Goal: Task Accomplishment & Management: Complete application form

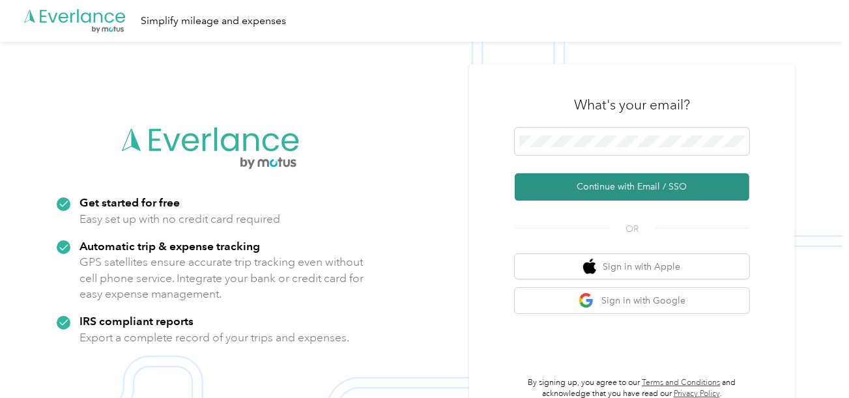
click at [592, 183] on button "Continue with Email / SSO" at bounding box center [632, 186] width 235 height 27
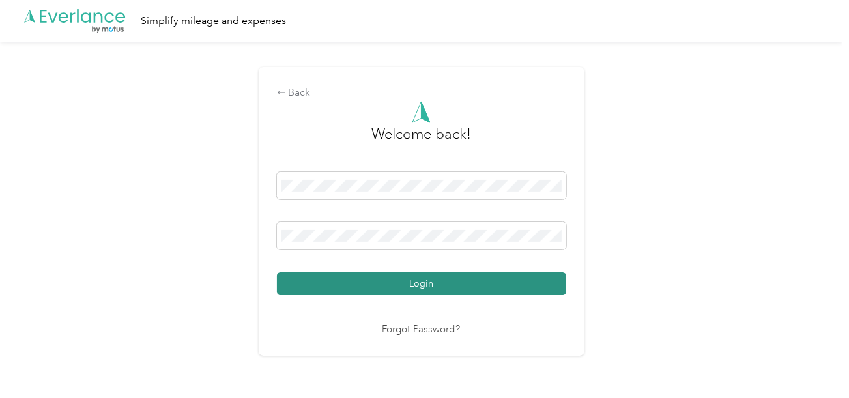
drag, startPoint x: 525, startPoint y: 287, endPoint x: 574, endPoint y: 276, distance: 49.4
click at [527, 287] on button "Login" at bounding box center [421, 283] width 289 height 23
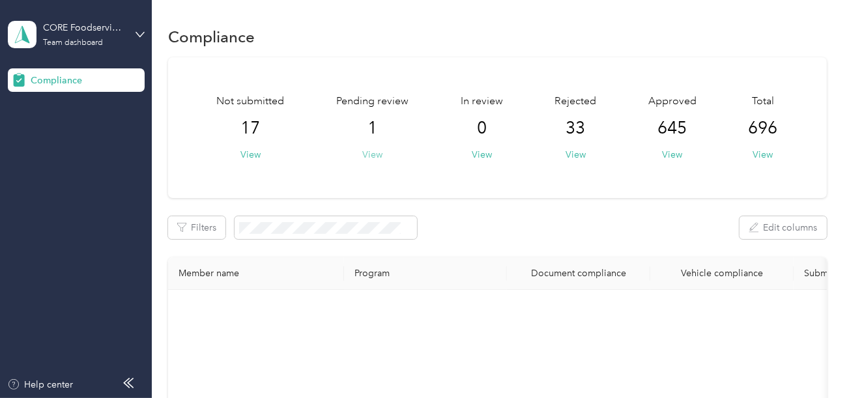
click at [381, 155] on button "View" at bounding box center [372, 155] width 20 height 14
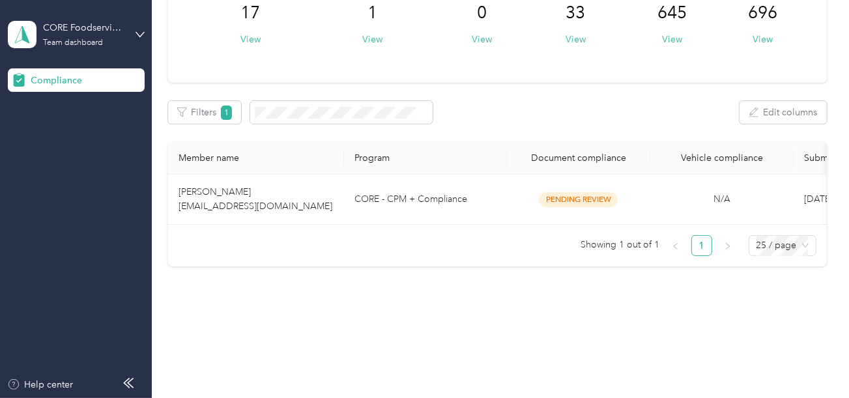
scroll to position [127, 0]
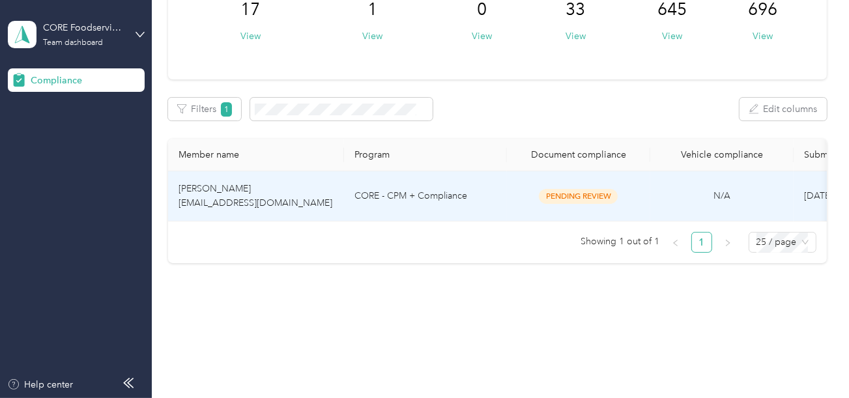
click at [425, 207] on td "CORE - CPM + Compliance" at bounding box center [425, 196] width 163 height 50
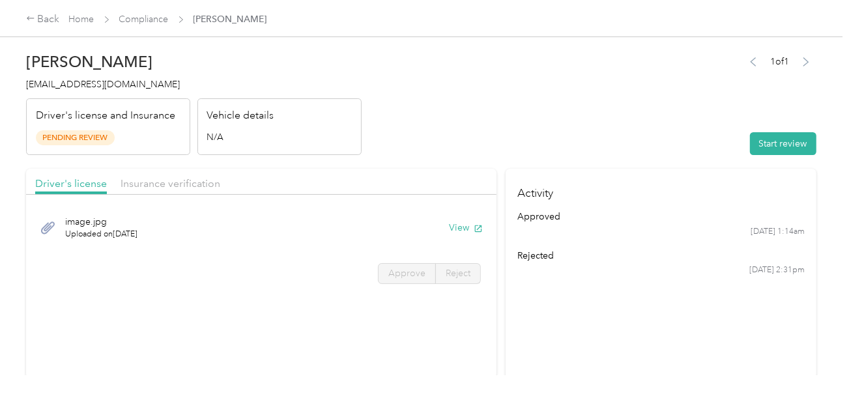
drag, startPoint x: 525, startPoint y: 112, endPoint x: 558, endPoint y: 136, distance: 40.2
click at [526, 112] on header "[PERSON_NAME] [EMAIL_ADDRESS][DOMAIN_NAME] Driver's license and Insurance Pendi…" at bounding box center [421, 101] width 791 height 110
drag, startPoint x: 422, startPoint y: 128, endPoint x: 490, endPoint y: 141, distance: 69.8
click at [422, 128] on header "[PERSON_NAME] [EMAIL_ADDRESS][DOMAIN_NAME] Driver's license and Insurance Pendi…" at bounding box center [421, 101] width 791 height 110
click at [609, 154] on header "[PERSON_NAME] [EMAIL_ADDRESS][DOMAIN_NAME] Driver's license and Insurance Pendi…" at bounding box center [421, 101] width 791 height 110
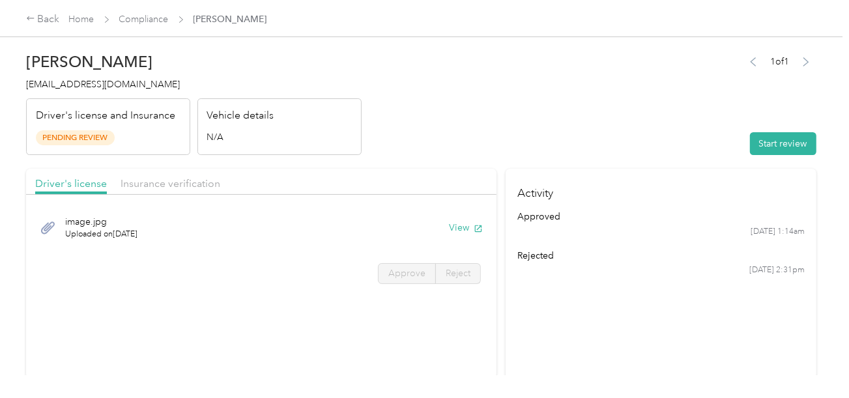
drag, startPoint x: 630, startPoint y: 147, endPoint x: 713, endPoint y: 147, distance: 83.4
click at [631, 147] on header "[PERSON_NAME] [EMAIL_ADDRESS][DOMAIN_NAME] Driver's license and Insurance Pendi…" at bounding box center [421, 101] width 791 height 110
click at [767, 145] on button "Start review" at bounding box center [783, 143] width 66 height 23
click at [611, 121] on header "[PERSON_NAME] [EMAIL_ADDRESS][DOMAIN_NAME] Driver's license and Insurance Pendi…" at bounding box center [421, 101] width 791 height 110
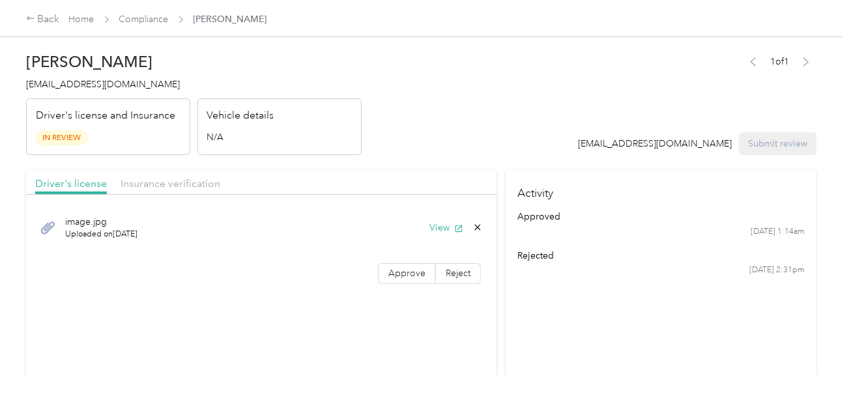
click at [511, 129] on header "[PERSON_NAME] [EMAIL_ADDRESS][DOMAIN_NAME] Driver's license and Insurance In Re…" at bounding box center [421, 101] width 791 height 110
click at [480, 138] on header "[PERSON_NAME] [EMAIL_ADDRESS][DOMAIN_NAME] Driver's license and Insurance In Re…" at bounding box center [421, 101] width 791 height 110
click at [433, 222] on button "View" at bounding box center [447, 228] width 34 height 14
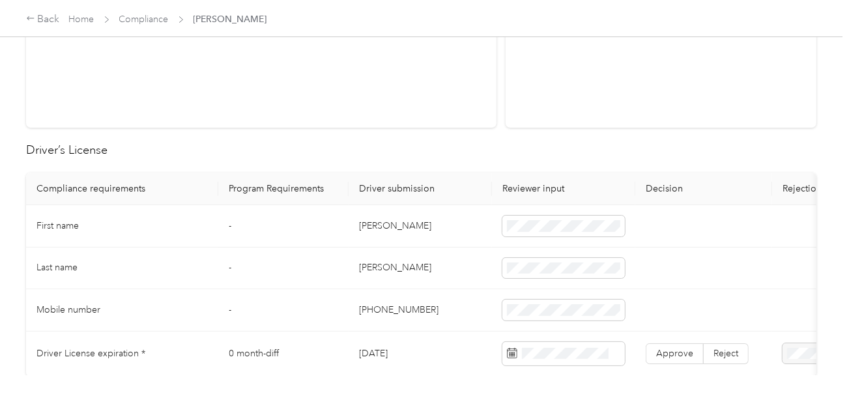
scroll to position [325, 0]
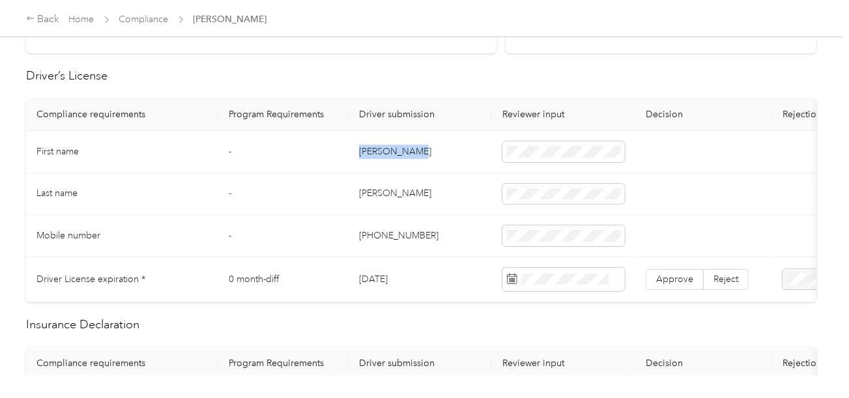
copy td "[PERSON_NAME]"
drag, startPoint x: 357, startPoint y: 150, endPoint x: 435, endPoint y: 150, distance: 78.9
click at [435, 150] on td "[PERSON_NAME]" at bounding box center [420, 152] width 143 height 42
click at [369, 196] on td "[PERSON_NAME]" at bounding box center [420, 194] width 143 height 42
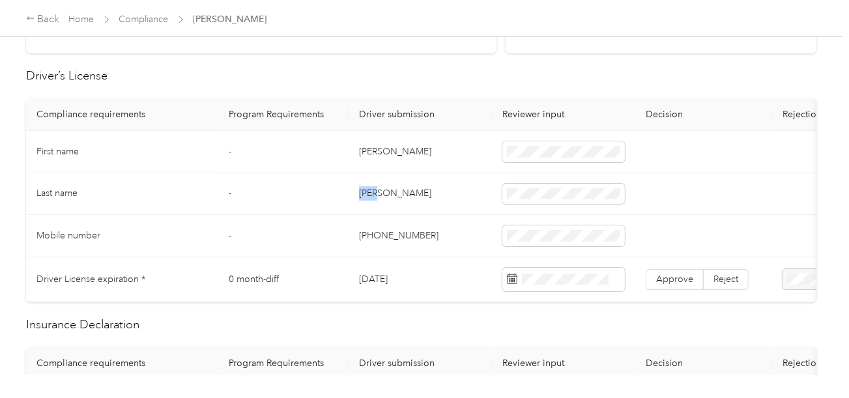
copy td "[PERSON_NAME]"
click at [586, 184] on span at bounding box center [564, 194] width 123 height 21
drag, startPoint x: 462, startPoint y: 222, endPoint x: 445, endPoint y: 230, distance: 19.3
click at [461, 222] on td "[PHONE_NUMBER]" at bounding box center [420, 236] width 143 height 42
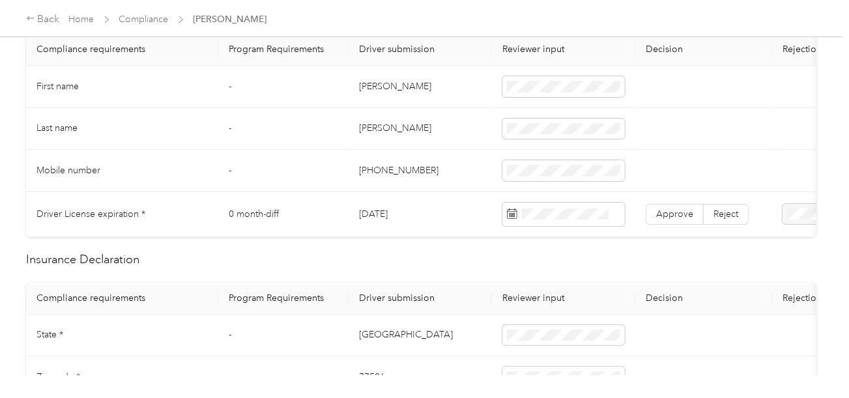
scroll to position [391, 0]
click at [427, 156] on td "[PHONE_NUMBER]" at bounding box center [420, 170] width 143 height 42
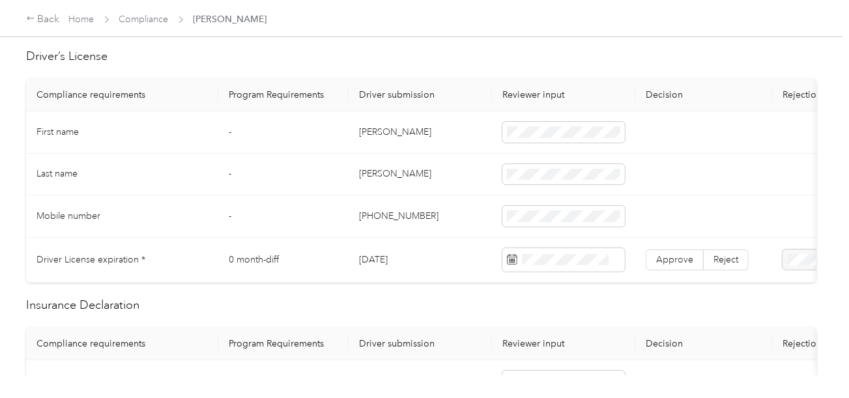
scroll to position [325, 0]
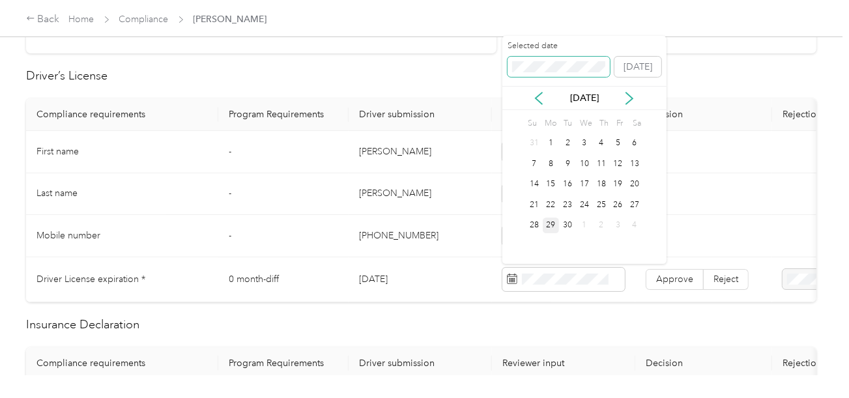
click at [542, 60] on span at bounding box center [559, 67] width 103 height 21
click at [551, 198] on div "19" at bounding box center [551, 205] width 17 height 16
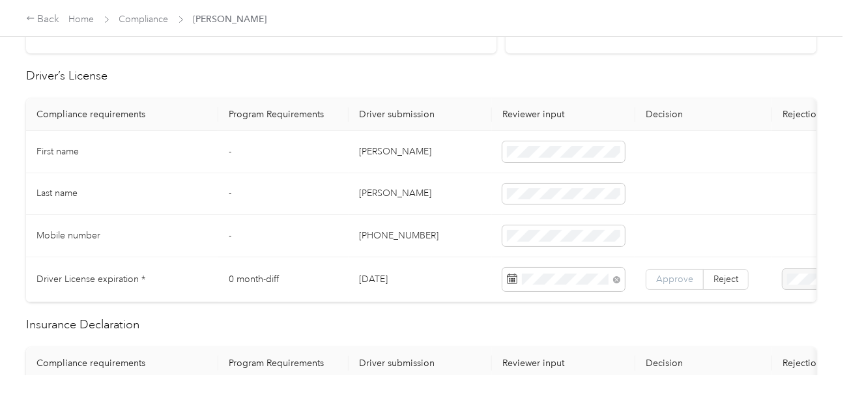
click at [667, 278] on span "Approve" at bounding box center [674, 279] width 37 height 11
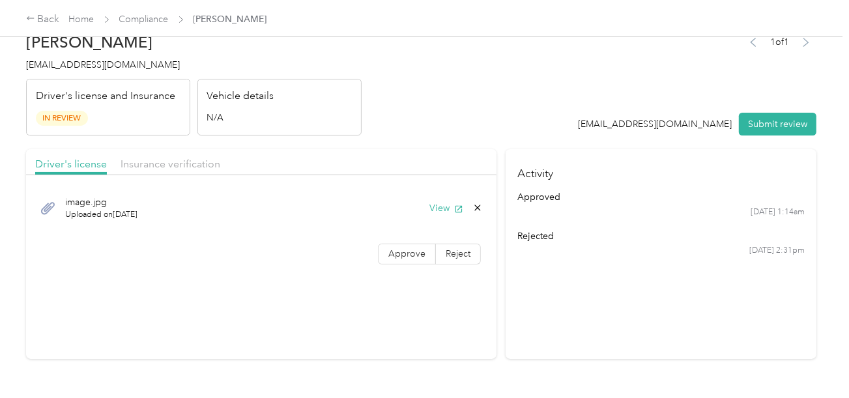
scroll to position [0, 0]
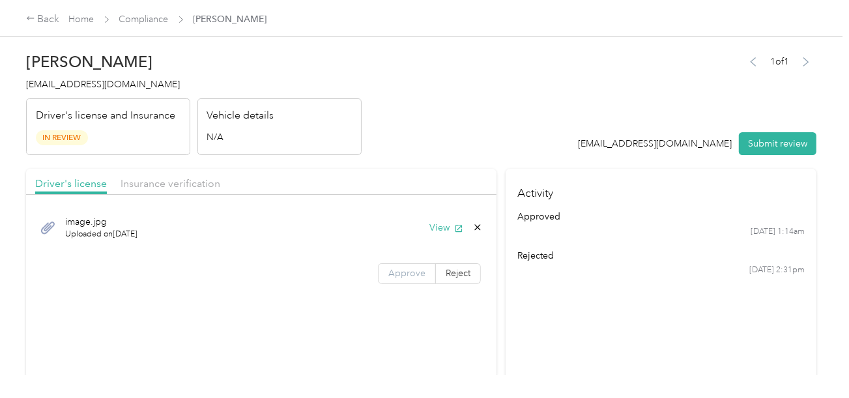
click at [404, 269] on span "Approve" at bounding box center [406, 273] width 37 height 11
click at [454, 143] on header "[PERSON_NAME] [EMAIL_ADDRESS][DOMAIN_NAME] Driver's license and Insurance In Re…" at bounding box center [421, 101] width 791 height 110
drag, startPoint x: 179, startPoint y: 183, endPoint x: 403, endPoint y: 136, distance: 229.0
click at [183, 181] on span "Insurance verification" at bounding box center [171, 183] width 100 height 12
click at [431, 130] on header "[PERSON_NAME] [EMAIL_ADDRESS][DOMAIN_NAME] Driver's license and Insurance In Re…" at bounding box center [421, 101] width 791 height 110
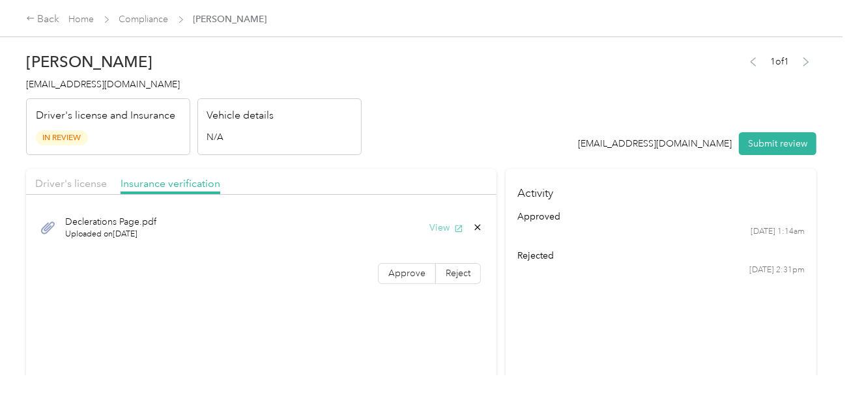
click at [441, 227] on button "View" at bounding box center [447, 228] width 34 height 14
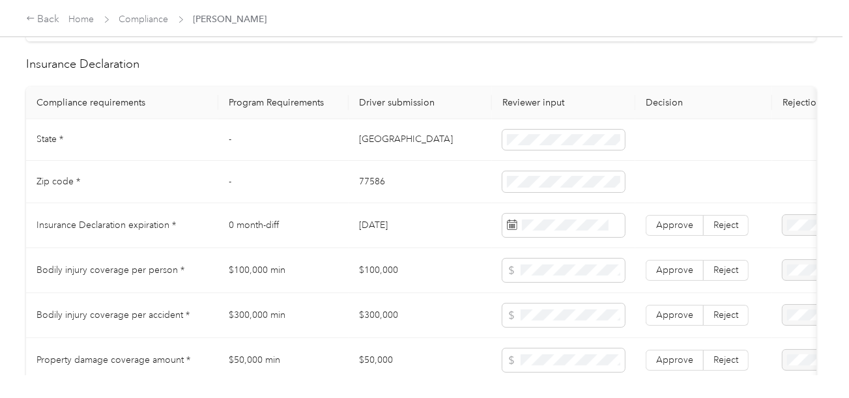
scroll to position [521, 0]
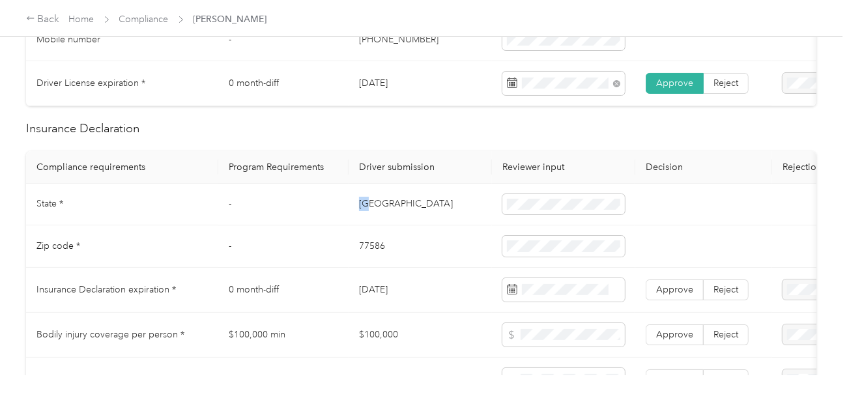
drag, startPoint x: 357, startPoint y: 204, endPoint x: 382, endPoint y: 241, distance: 44.7
click at [383, 224] on td "[GEOGRAPHIC_DATA]" at bounding box center [420, 205] width 143 height 42
click at [379, 253] on td "77586" at bounding box center [420, 247] width 143 height 42
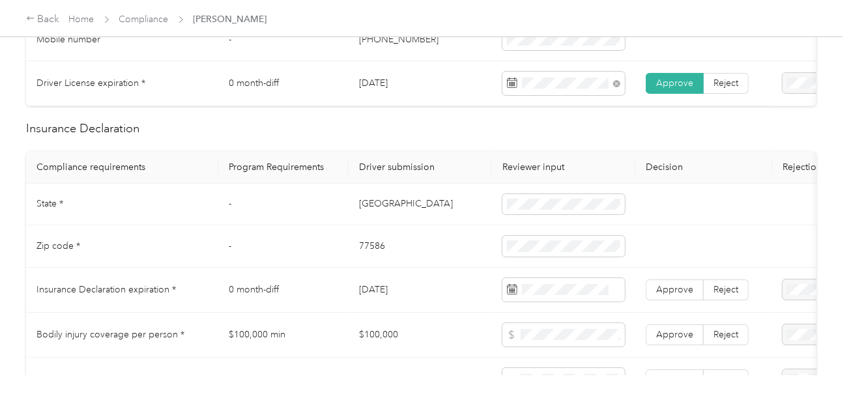
click at [373, 220] on td "[GEOGRAPHIC_DATA]" at bounding box center [420, 205] width 143 height 42
click at [382, 265] on td "77586" at bounding box center [420, 247] width 143 height 42
click at [377, 254] on td "77586" at bounding box center [420, 247] width 143 height 42
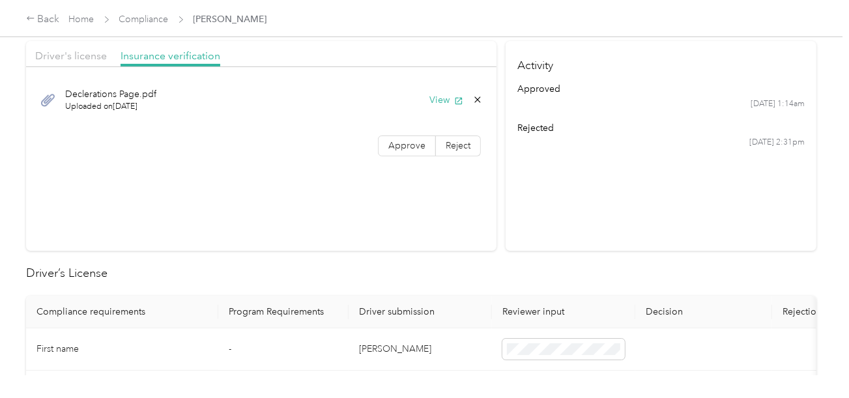
scroll to position [65, 0]
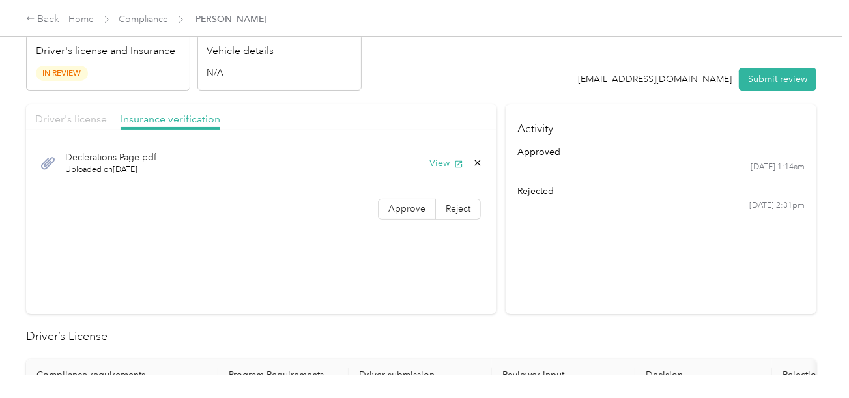
drag, startPoint x: 64, startPoint y: 119, endPoint x: 379, endPoint y: 94, distance: 316.5
click at [66, 118] on span "Driver's license" at bounding box center [71, 119] width 72 height 12
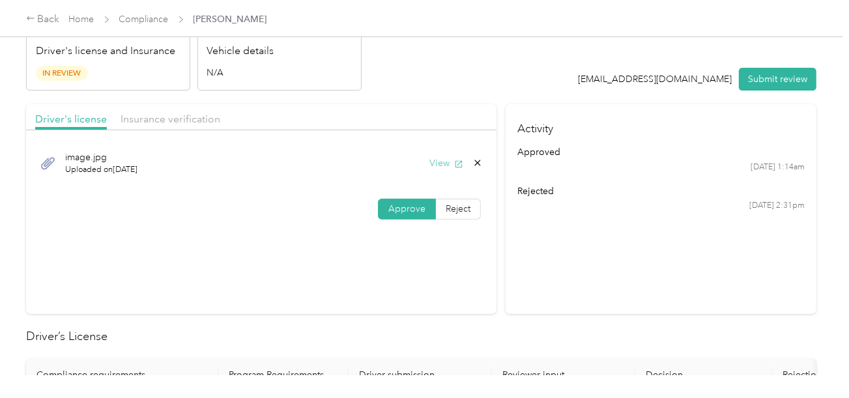
click at [439, 161] on button "View" at bounding box center [447, 163] width 34 height 14
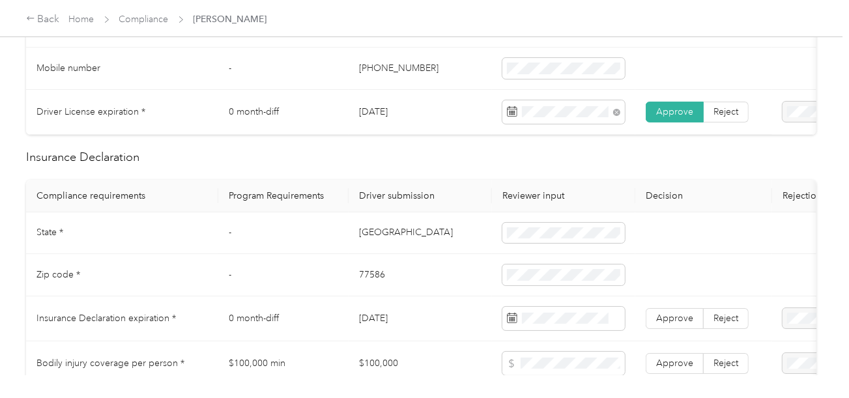
scroll to position [521, 0]
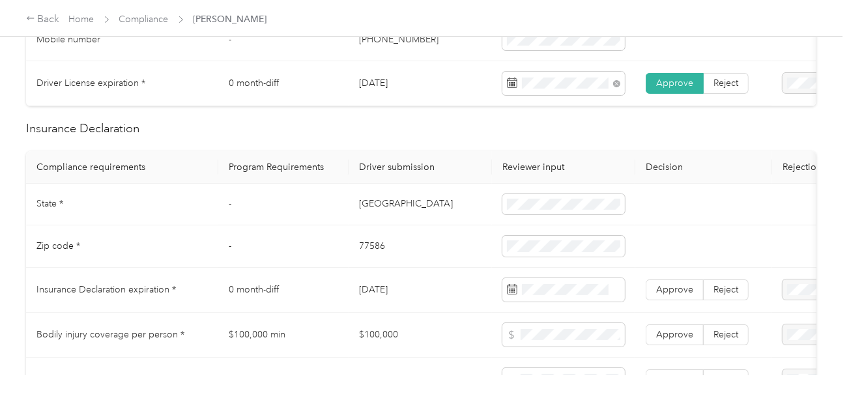
click at [375, 248] on td "77586" at bounding box center [420, 247] width 143 height 42
copy td "77586"
click at [366, 208] on td "[GEOGRAPHIC_DATA]" at bounding box center [420, 205] width 143 height 42
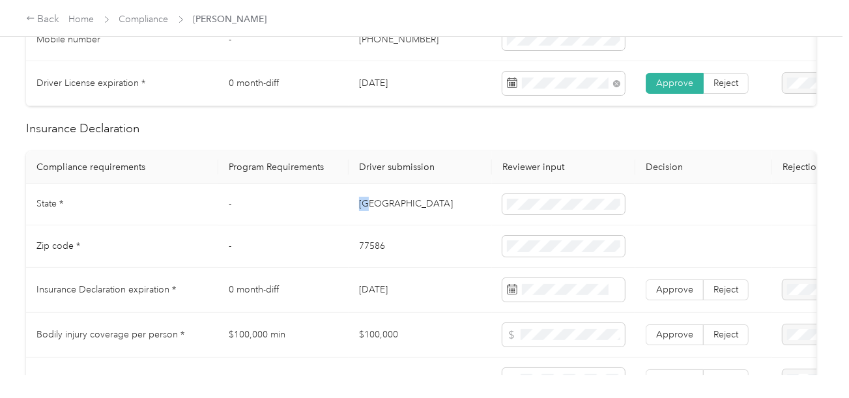
copy td "[GEOGRAPHIC_DATA]"
click at [694, 211] on td at bounding box center [704, 205] width 137 height 42
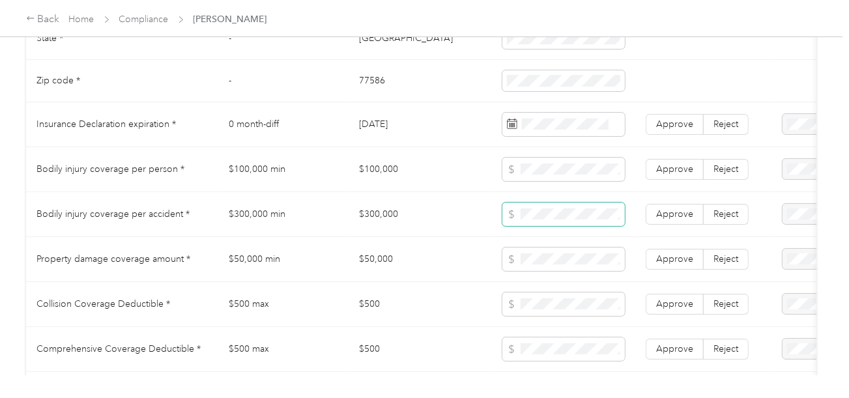
scroll to position [717, 0]
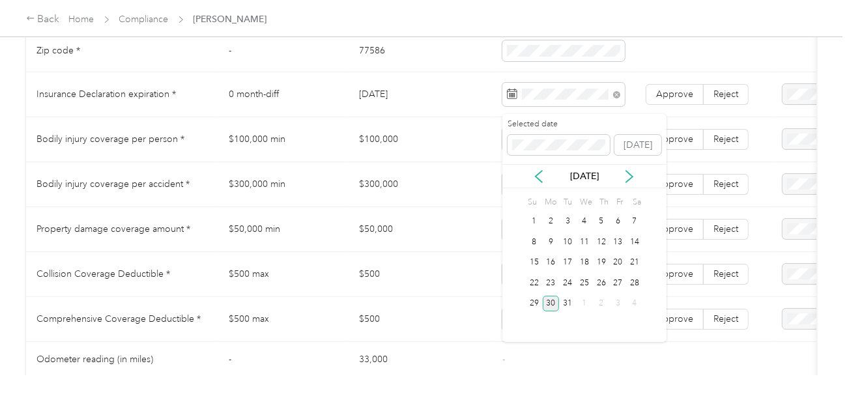
drag, startPoint x: 553, startPoint y: 304, endPoint x: 563, endPoint y: 288, distance: 18.4
click at [553, 304] on div "30" at bounding box center [551, 304] width 17 height 16
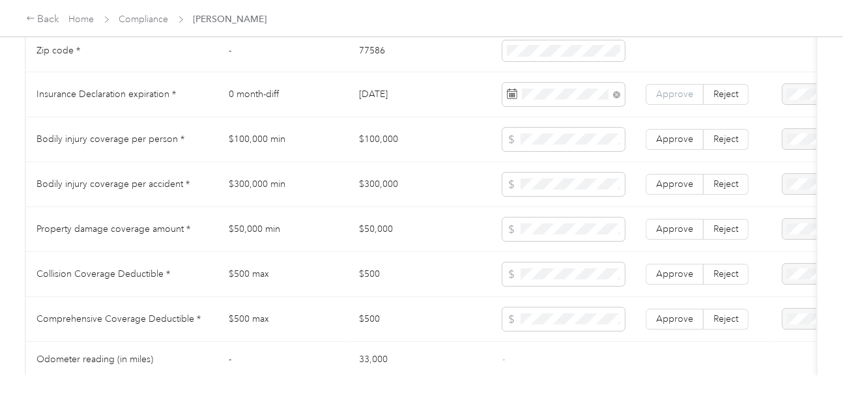
click at [671, 94] on label "Approve" at bounding box center [675, 94] width 58 height 21
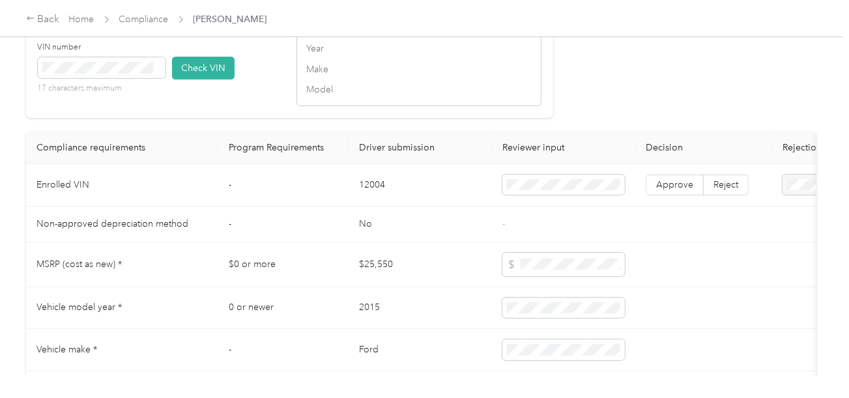
scroll to position [1238, 0]
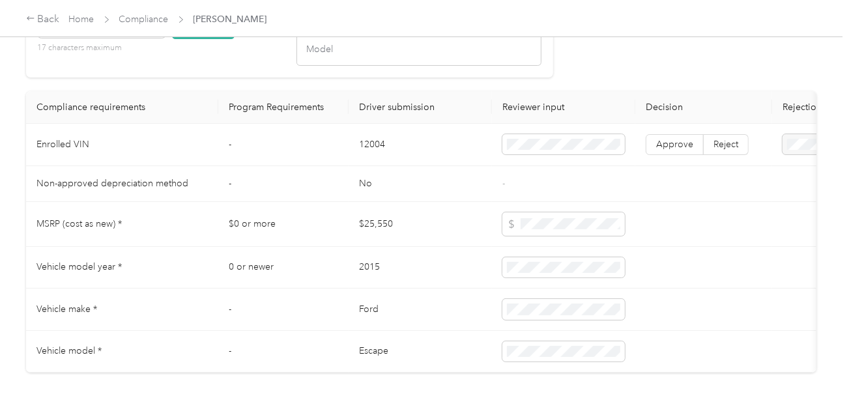
click at [366, 160] on td "12004" at bounding box center [420, 145] width 143 height 42
click at [405, 166] on td "12004" at bounding box center [420, 145] width 143 height 42
click at [380, 164] on td "12004" at bounding box center [420, 145] width 143 height 42
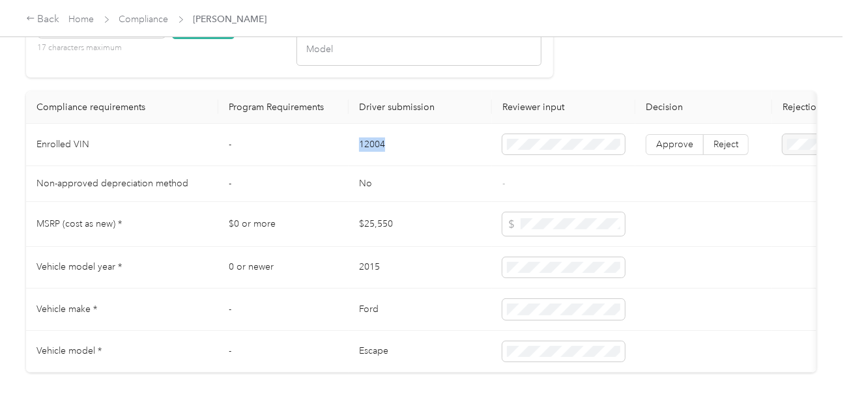
copy td "12004"
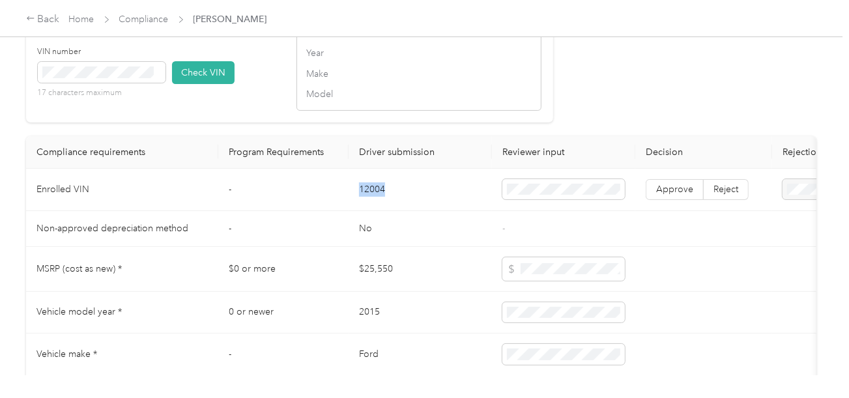
scroll to position [1173, 0]
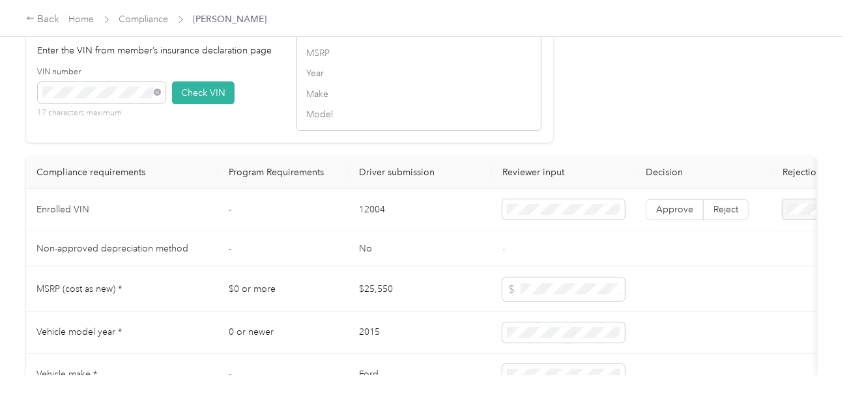
click at [203, 104] on button "Check VIN" at bounding box center [203, 92] width 63 height 23
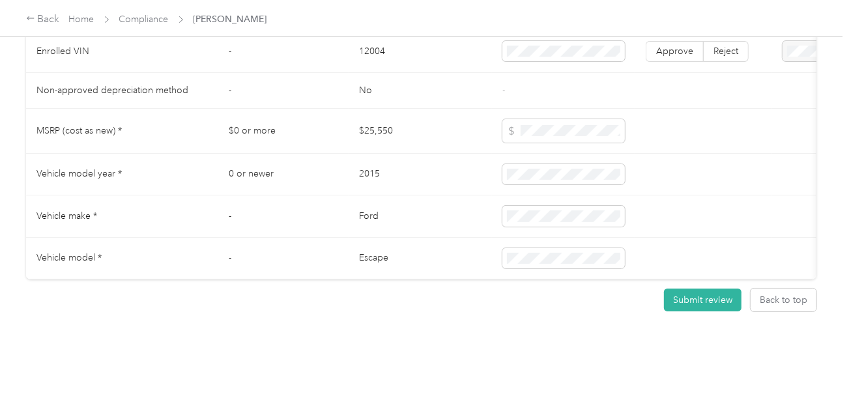
scroll to position [1366, 0]
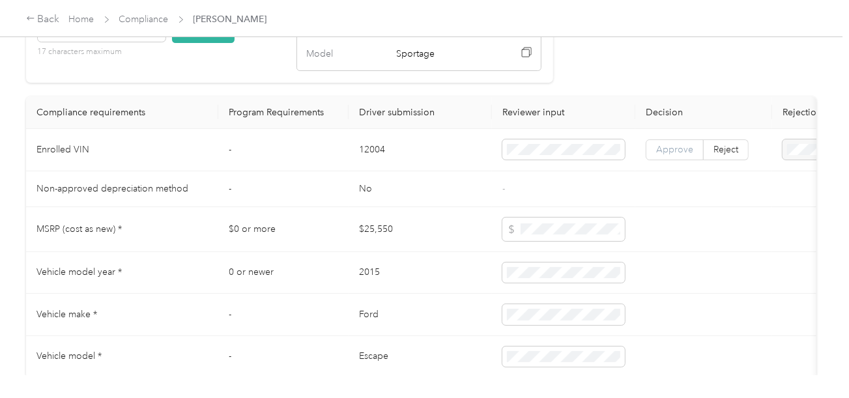
click at [661, 155] on span "Approve" at bounding box center [674, 149] width 37 height 11
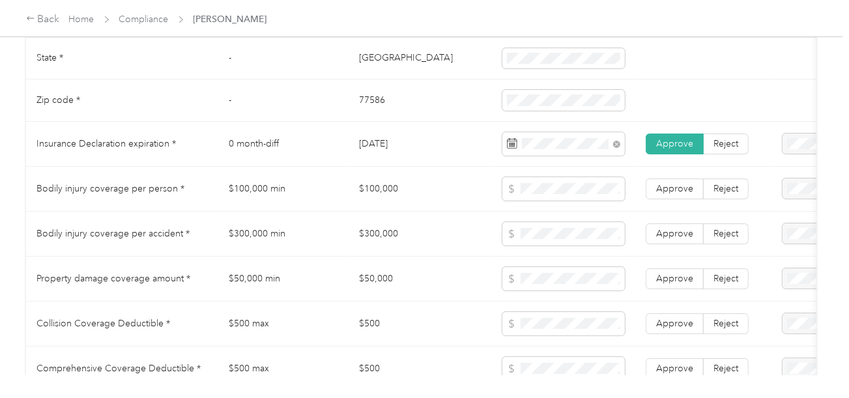
scroll to position [649, 0]
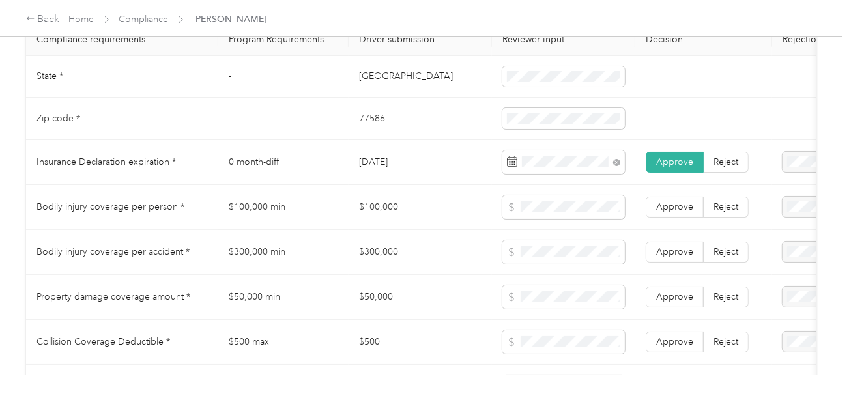
click at [266, 261] on td "$300,000 min" at bounding box center [283, 252] width 130 height 45
click at [295, 216] on td "$100,000 min" at bounding box center [283, 207] width 130 height 45
drag, startPoint x: 227, startPoint y: 214, endPoint x: 284, endPoint y: 217, distance: 57.4
click at [284, 217] on td "$100,000 min" at bounding box center [283, 207] width 130 height 45
click at [250, 222] on td "$100,000 min" at bounding box center [283, 207] width 130 height 45
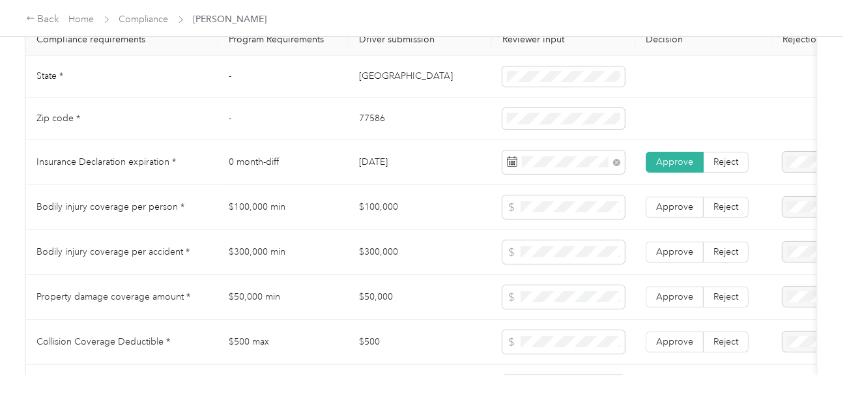
click at [274, 226] on td "$100,000 min" at bounding box center [283, 207] width 130 height 45
click at [716, 212] on span "Reject" at bounding box center [726, 206] width 25 height 11
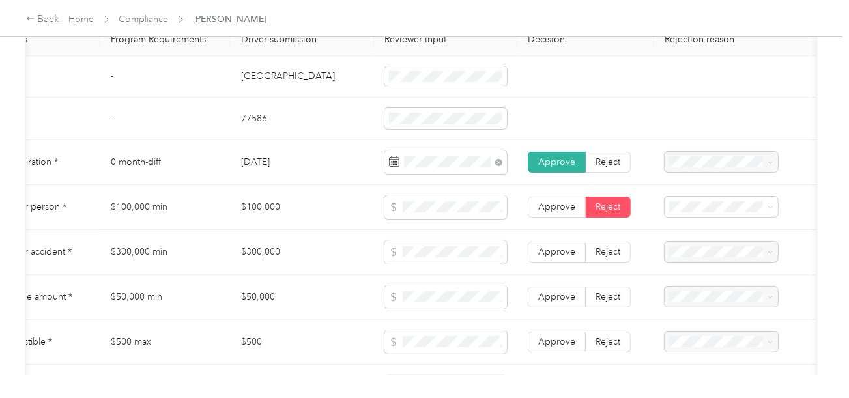
scroll to position [0, 119]
click at [707, 321] on div "Bodily Injury per person below the minimum value requirement" at bounding box center [720, 321] width 95 height 55
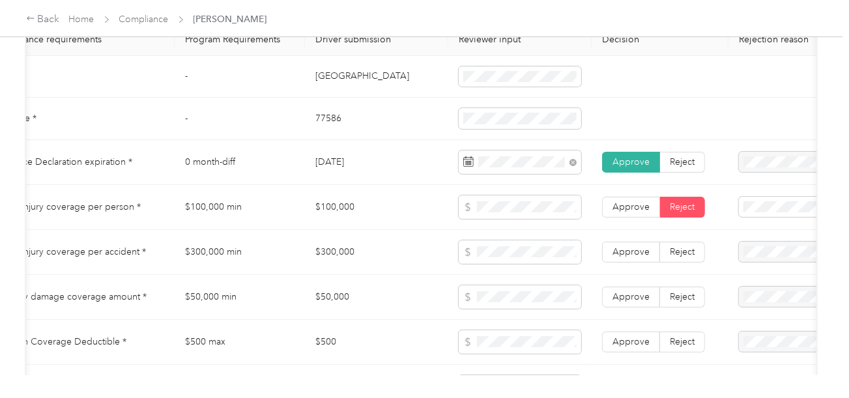
scroll to position [0, 0]
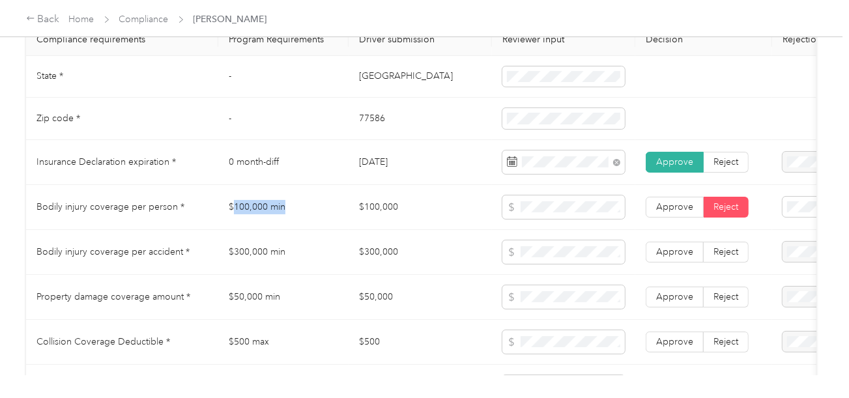
drag, startPoint x: 232, startPoint y: 211, endPoint x: 287, endPoint y: 215, distance: 54.9
click at [287, 215] on td "$100,000 min" at bounding box center [283, 207] width 130 height 45
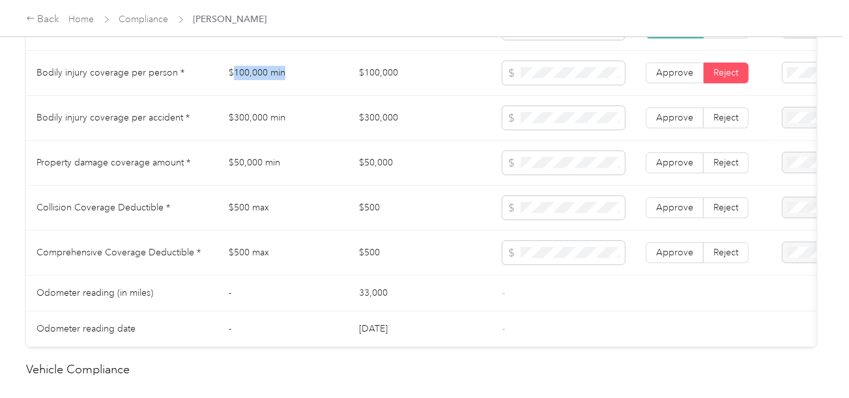
scroll to position [714, 0]
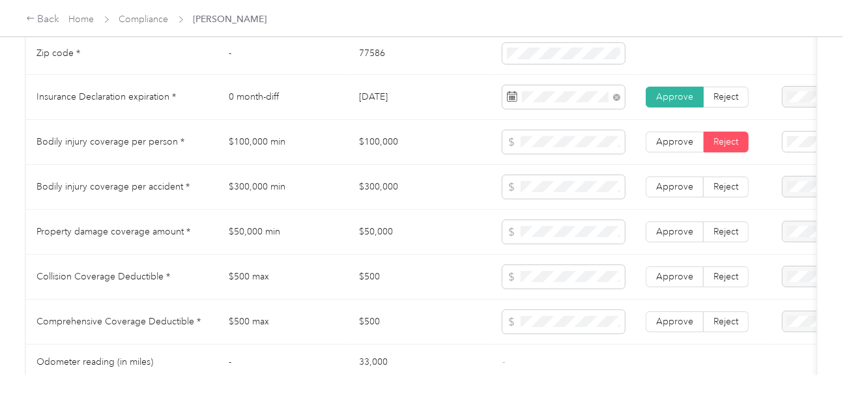
click at [146, 220] on td "Property damage coverage amount *" at bounding box center [122, 232] width 192 height 45
click at [370, 201] on td "$300,000" at bounding box center [420, 187] width 143 height 45
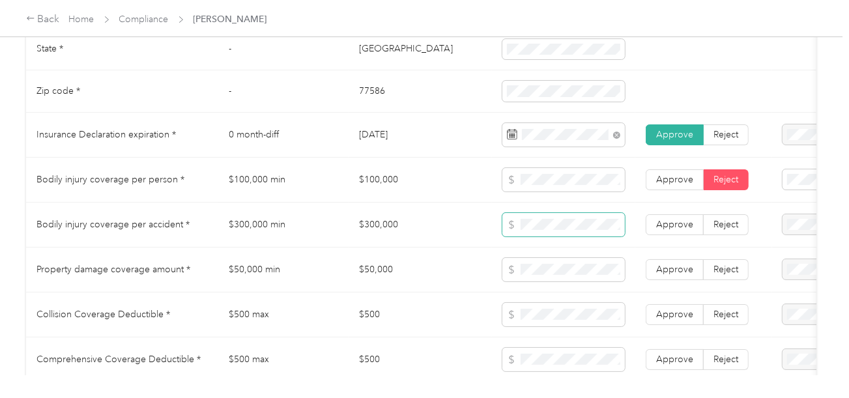
scroll to position [677, 0]
click at [733, 229] on span "Reject" at bounding box center [726, 223] width 25 height 11
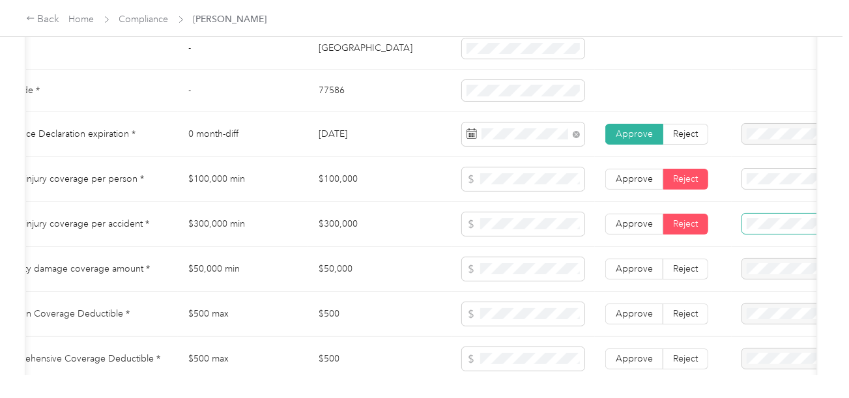
scroll to position [0, 107]
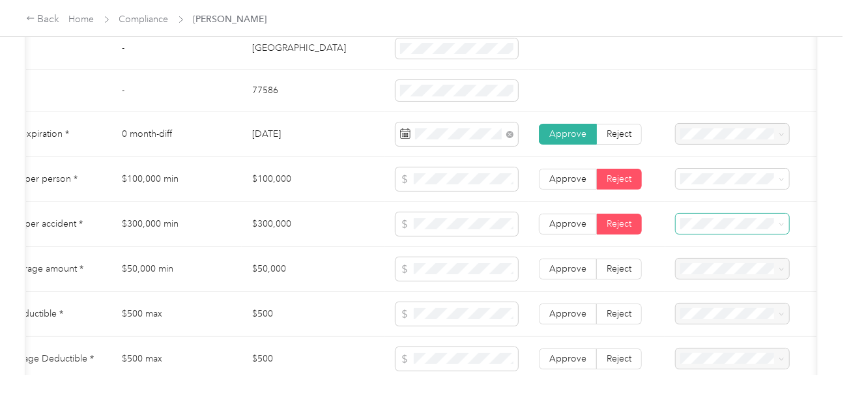
click at [737, 220] on span at bounding box center [732, 224] width 113 height 21
click at [735, 153] on span "Bodily Injury per accident below the minimum value requirement" at bounding box center [724, 151] width 78 height 52
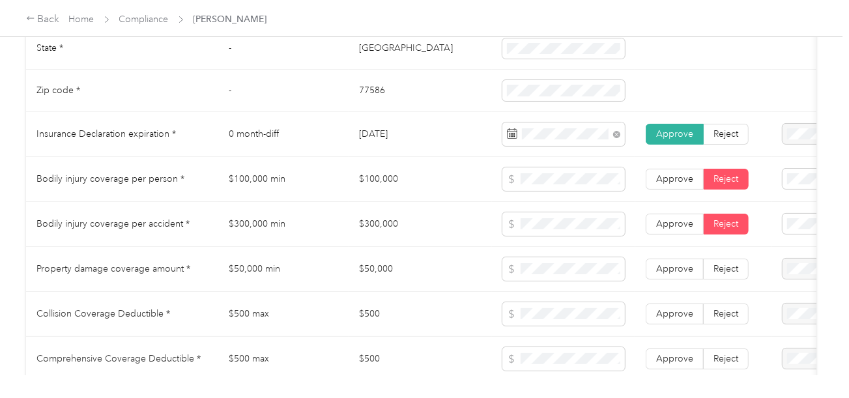
click at [240, 246] on td "$300,000 min" at bounding box center [283, 224] width 130 height 45
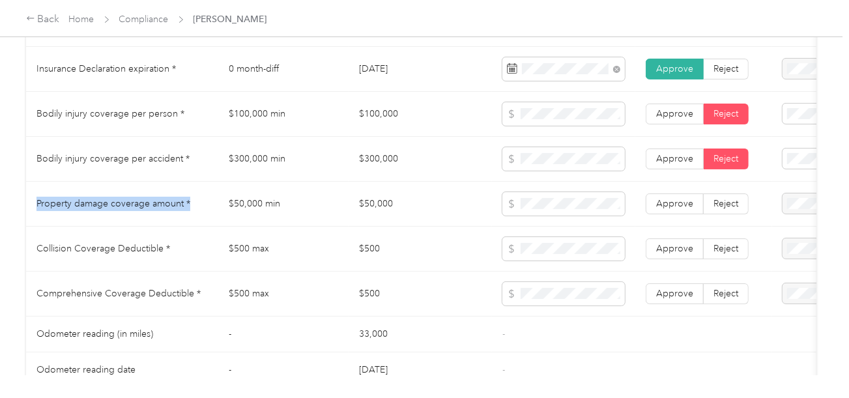
drag, startPoint x: 38, startPoint y: 209, endPoint x: 194, endPoint y: 212, distance: 155.2
click at [194, 212] on td "Property damage coverage amount *" at bounding box center [122, 204] width 192 height 45
click at [158, 233] on td "Collision Coverage Deductible *" at bounding box center [122, 249] width 192 height 45
click at [672, 209] on span "Approve" at bounding box center [674, 203] width 37 height 11
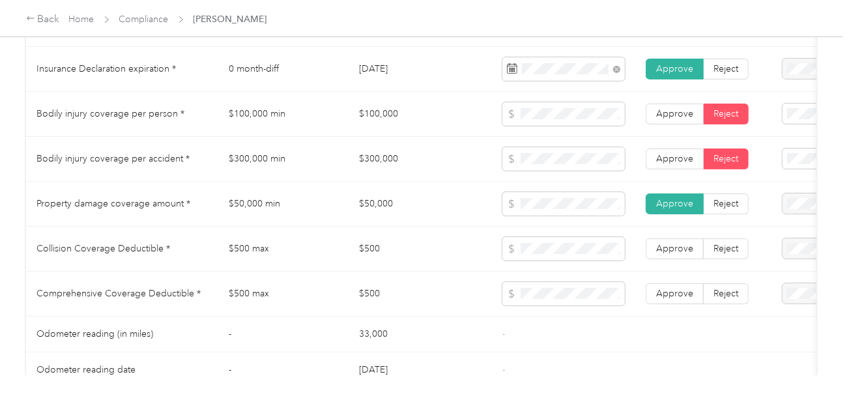
scroll to position [808, 0]
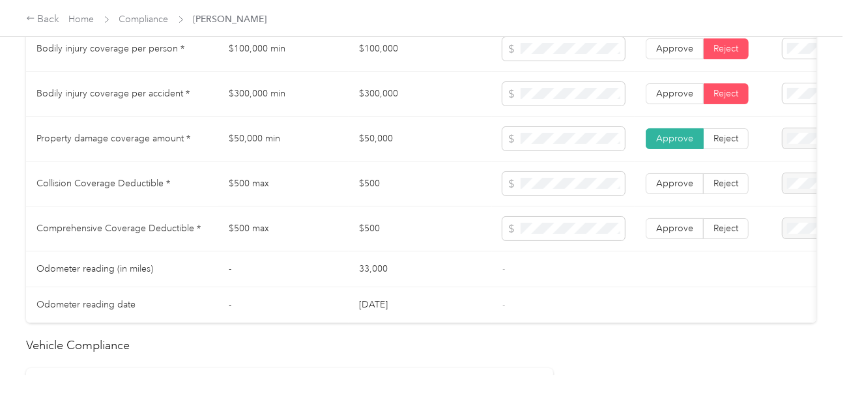
click at [79, 200] on td "Collision Coverage Deductible *" at bounding box center [122, 184] width 192 height 45
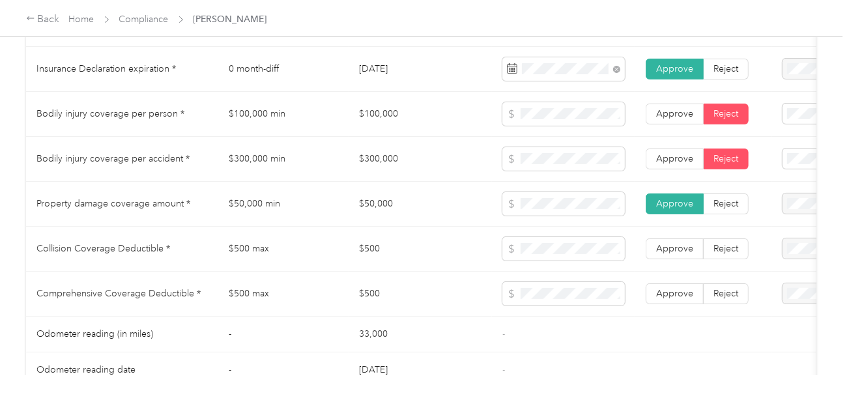
click at [605, 317] on td at bounding box center [563, 294] width 143 height 45
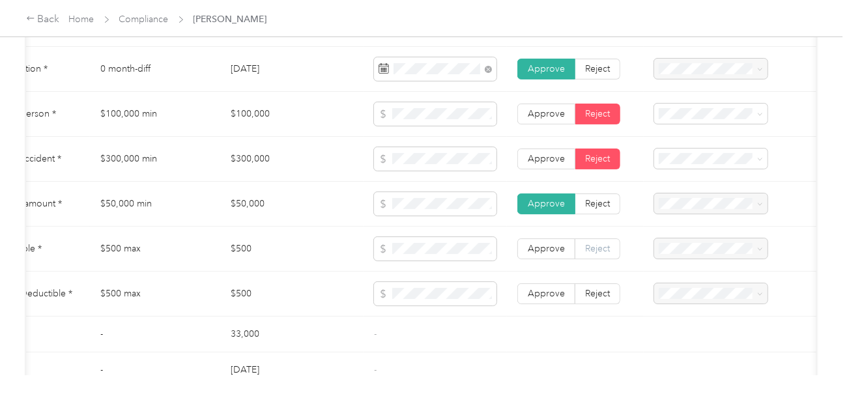
click at [599, 249] on span "Reject" at bounding box center [597, 248] width 25 height 11
click at [712, 184] on div "Collision deductible exceeds the maximum value requirement" at bounding box center [707, 179] width 95 height 41
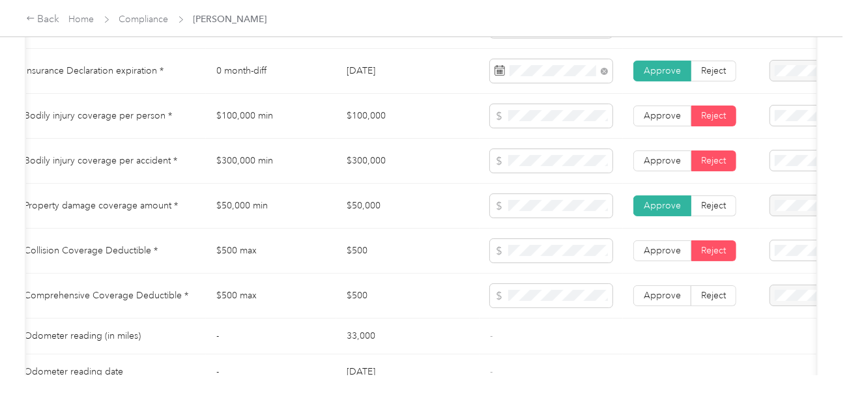
scroll to position [0, 0]
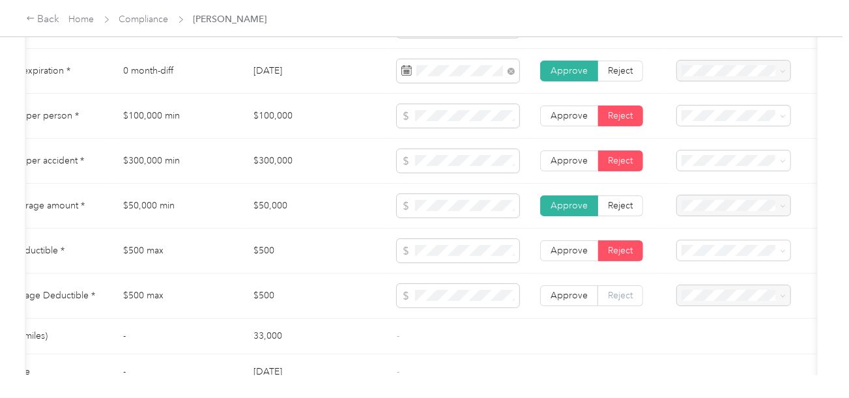
click at [617, 301] on span "Reject" at bounding box center [620, 295] width 25 height 11
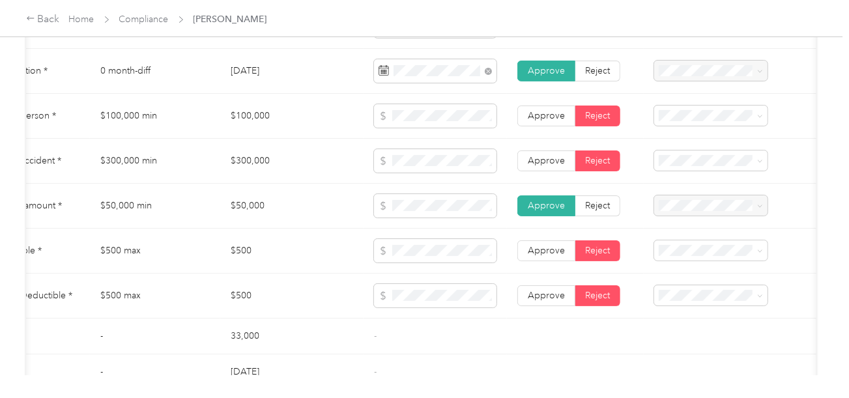
click at [704, 225] on span "Comprehensive deductible exceeds the maximum value requirement" at bounding box center [700, 220] width 81 height 52
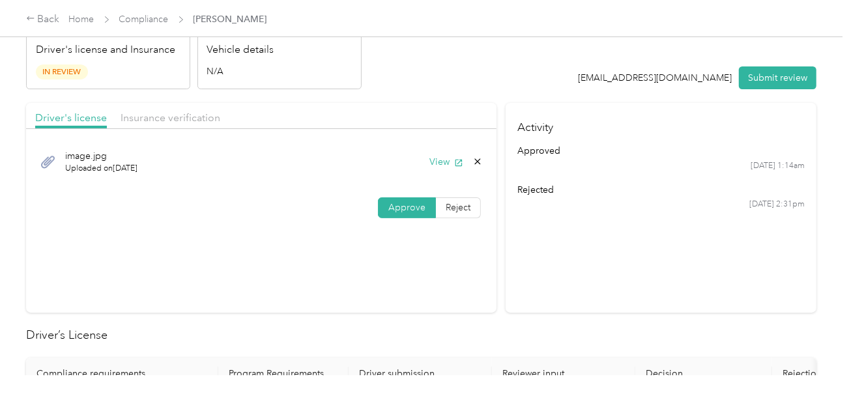
scroll to position [35, 0]
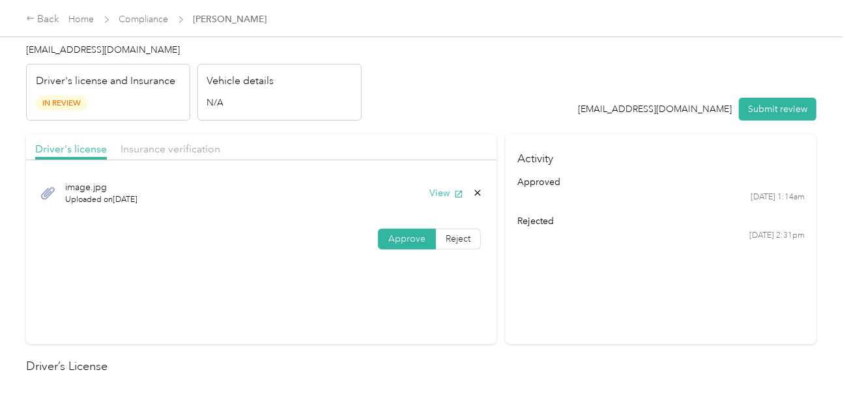
click at [192, 141] on div "Insurance verification" at bounding box center [171, 149] width 100 height 16
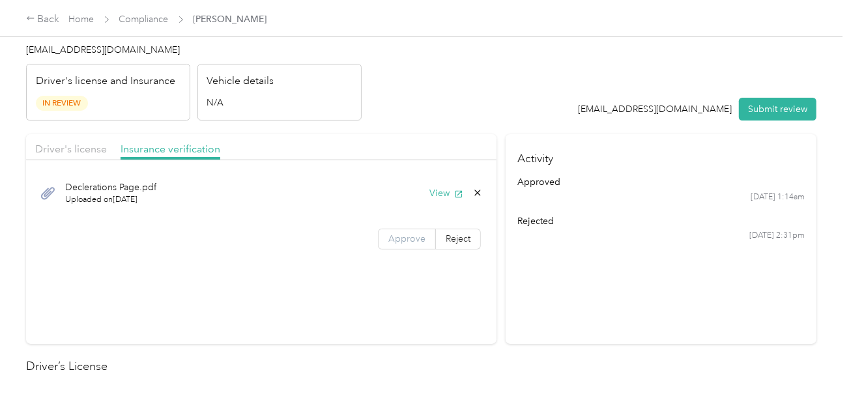
click at [416, 235] on span "Approve" at bounding box center [406, 238] width 37 height 11
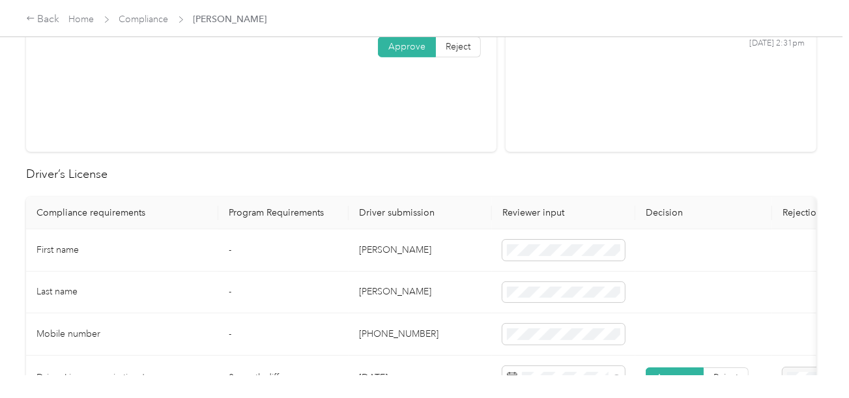
scroll to position [0, 0]
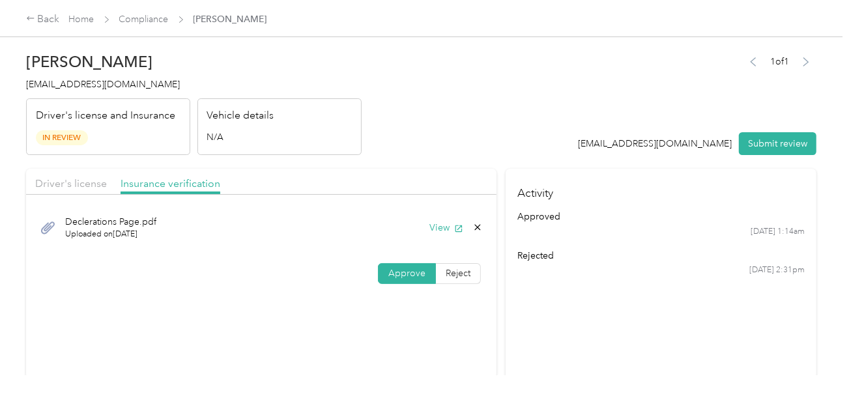
click at [476, 130] on header "[PERSON_NAME] [EMAIL_ADDRESS][DOMAIN_NAME] Driver's license and Insurance In Re…" at bounding box center [421, 101] width 791 height 110
click at [770, 144] on button "Submit review" at bounding box center [778, 143] width 78 height 23
drag, startPoint x: 460, startPoint y: 91, endPoint x: 286, endPoint y: 91, distance: 174.0
click at [460, 91] on header "[PERSON_NAME] [EMAIL_ADDRESS][DOMAIN_NAME] Driver's license and Insurance In Re…" at bounding box center [421, 101] width 791 height 110
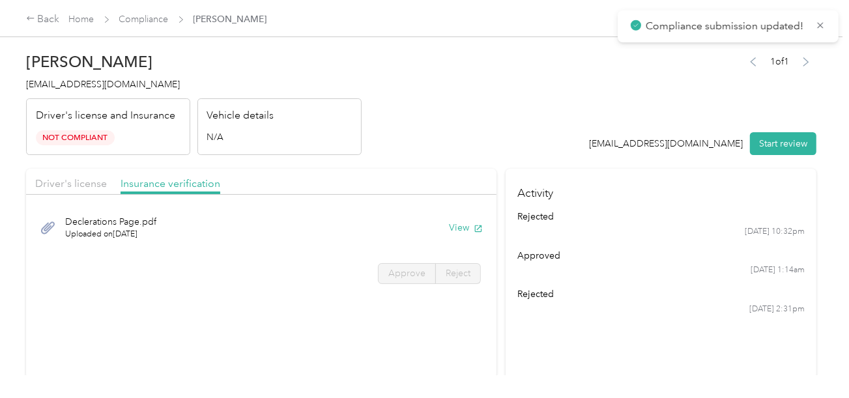
click at [134, 83] on span "[EMAIL_ADDRESS][DOMAIN_NAME]" at bounding box center [103, 84] width 154 height 11
copy span "[EMAIL_ADDRESS][DOMAIN_NAME]"
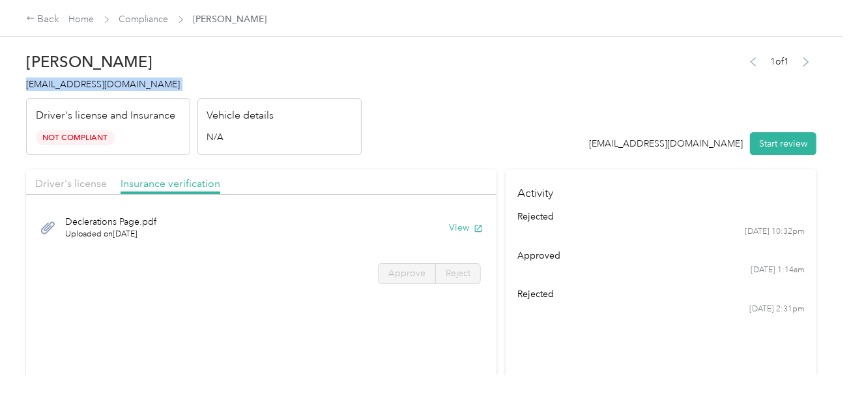
drag, startPoint x: 439, startPoint y: 54, endPoint x: 231, endPoint y: 35, distance: 209.5
click at [437, 54] on header "[PERSON_NAME] [EMAIL_ADDRESS][DOMAIN_NAME] Driver's license and Insurance Not C…" at bounding box center [421, 101] width 791 height 110
click at [156, 19] on link "Compliance" at bounding box center [144, 19] width 50 height 11
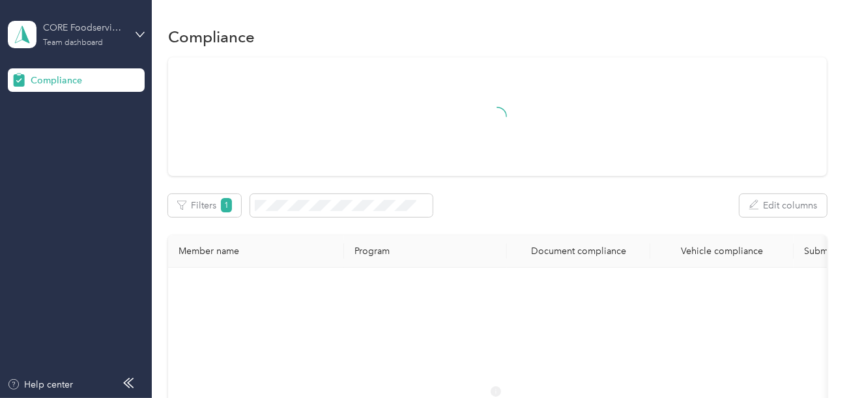
click at [124, 31] on div "CORE Foodservice (Main)" at bounding box center [83, 28] width 81 height 14
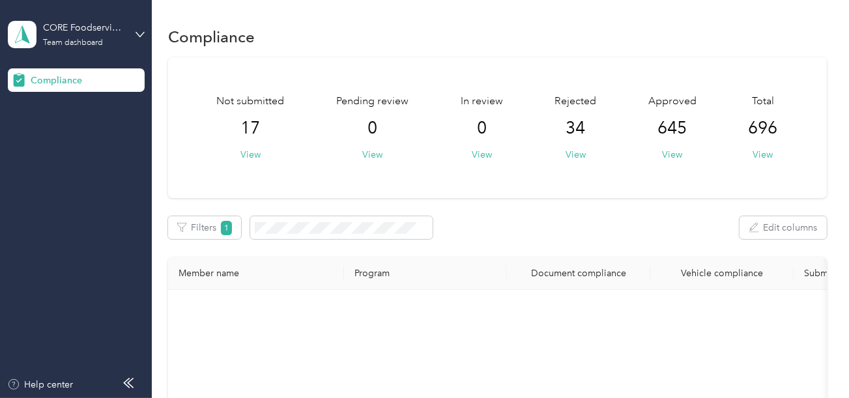
click at [402, 60] on div "Not submitted 17 View Pending review 0 View In review 0 View Rejected 34 View A…" at bounding box center [497, 127] width 659 height 141
click at [100, 44] on div "Team dashboard" at bounding box center [73, 43] width 60 height 8
click at [79, 134] on div "Log out" at bounding box center [145, 136] width 256 height 23
